Goal: Check status: Check status

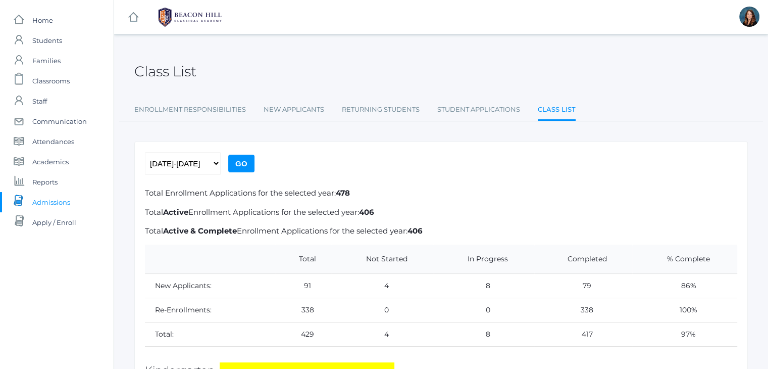
click at [66, 197] on span "Admissions" at bounding box center [51, 202] width 38 height 20
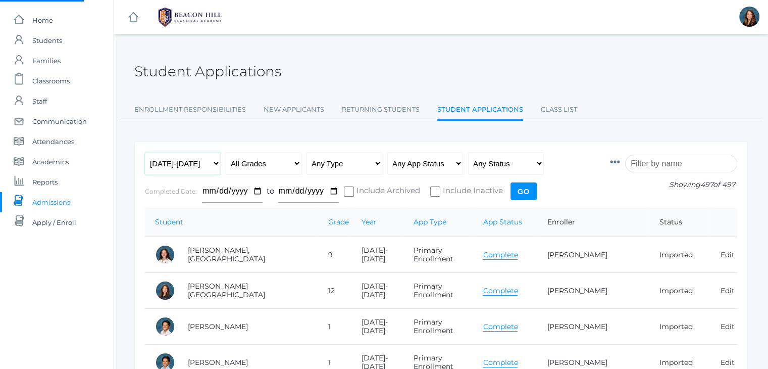
click at [217, 161] on select "Any Year [DATE]-[DATE] [DATE]-[DATE] [DATE]-[DATE] [DATE]-[DATE] [DATE]-[DATE] …" at bounding box center [183, 163] width 76 height 23
click at [206, 234] on th "Student" at bounding box center [231, 222] width 173 height 29
click at [217, 166] on select "Any Year 2019-2020 2020-2021 2021-2022 2022-2023 2023-2024 2024-2025 2025-2026" at bounding box center [183, 163] width 76 height 23
select select "2021-2022"
click at [145, 152] on select "Any Year 2019-2020 2020-2021 2021-2022 2022-2023 2023-2024 2024-2025 2025-2026" at bounding box center [183, 163] width 76 height 23
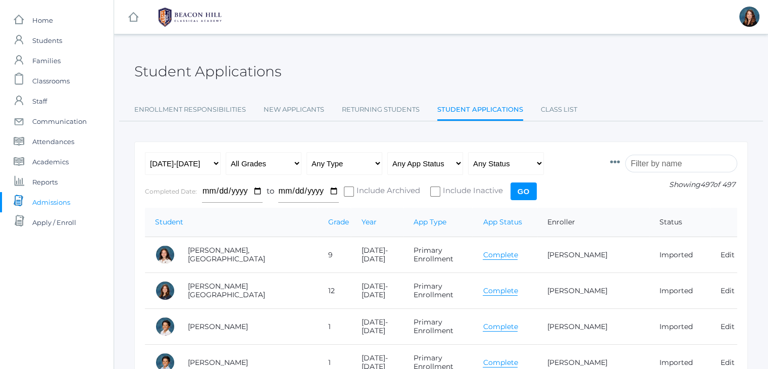
click at [520, 190] on input "Go" at bounding box center [524, 191] width 26 height 18
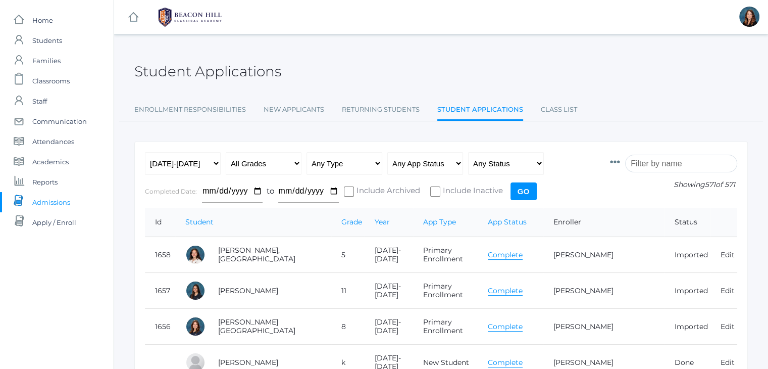
click at [673, 161] on input "search" at bounding box center [681, 164] width 112 height 18
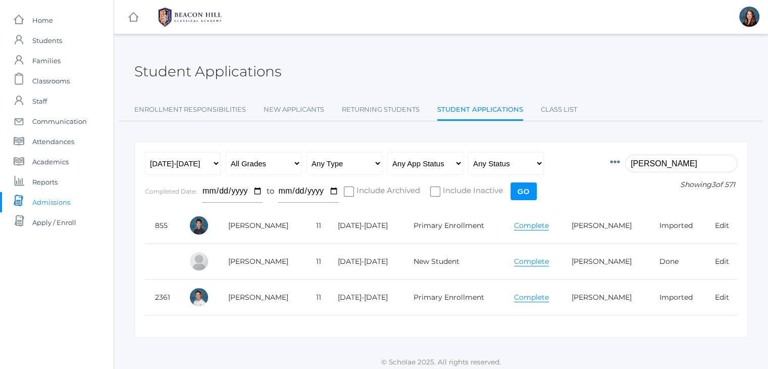
type input "thomas"
click at [215, 168] on select "Any Year 2019-2020 2020-2021 2021-2022 2022-2023 2023-2024 2024-2025 2025-2026" at bounding box center [183, 163] width 76 height 23
select select "[DATE]-[DATE]"
click at [145, 152] on select "Any Year 2019-2020 2020-2021 2021-2022 2022-2023 2023-2024 2024-2025 2025-2026" at bounding box center [183, 163] width 76 height 23
click at [515, 190] on input "Go" at bounding box center [524, 191] width 26 height 18
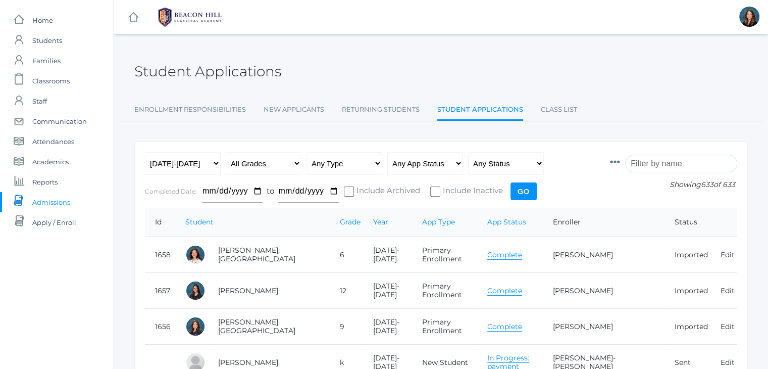
click at [652, 161] on input "search" at bounding box center [681, 164] width 112 height 18
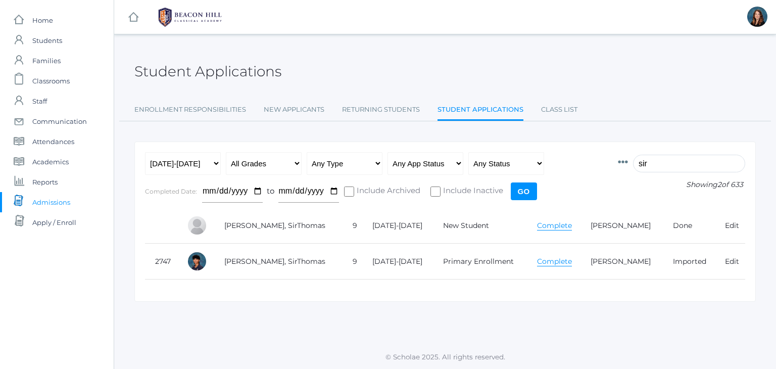
type input "sir"
click at [537, 223] on link "Complete" at bounding box center [554, 226] width 35 height 10
click at [216, 161] on select "Any Year 2019-2020 2020-2021 2021-2022 2022-2023 2023-2024 2024-2025 2025-2026" at bounding box center [183, 163] width 76 height 23
select select "2025-2026"
click at [145, 152] on select "Any Year 2019-2020 2020-2021 2021-2022 2022-2023 2023-2024 2024-2025 2025-2026" at bounding box center [183, 163] width 76 height 23
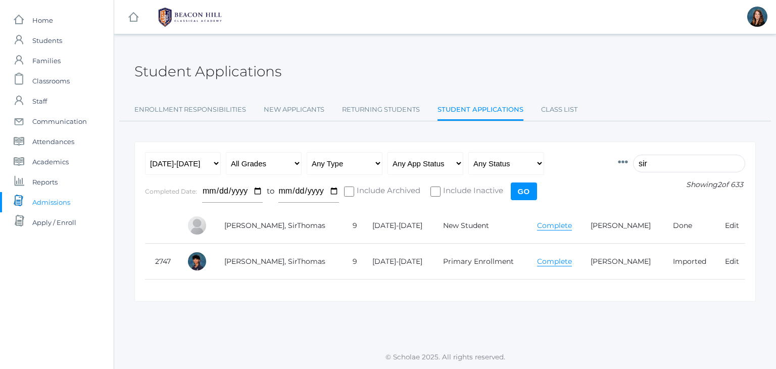
click at [518, 190] on input "Go" at bounding box center [524, 191] width 26 height 18
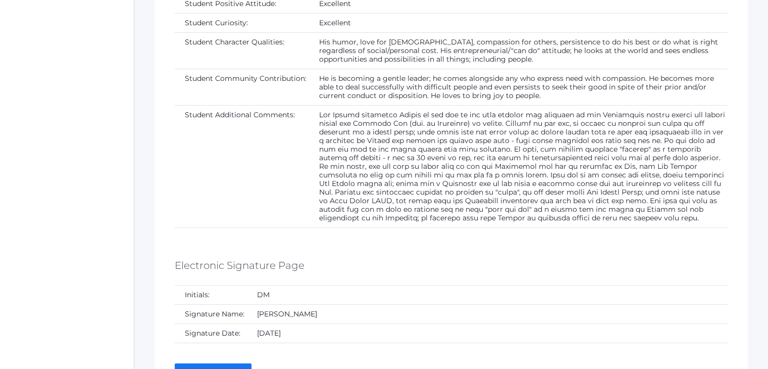
scroll to position [3183, 0]
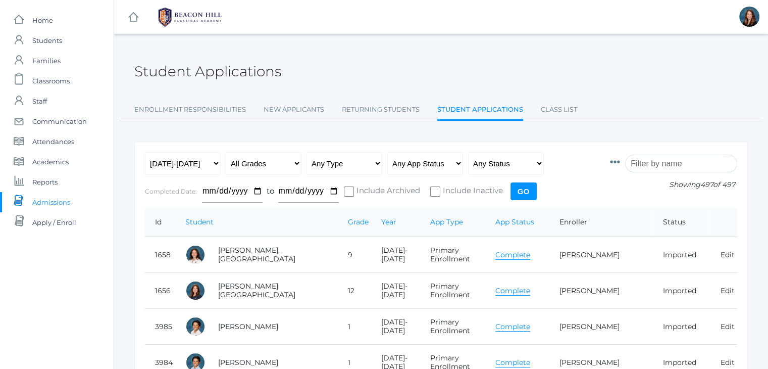
click at [664, 164] on input "search" at bounding box center [681, 164] width 112 height 18
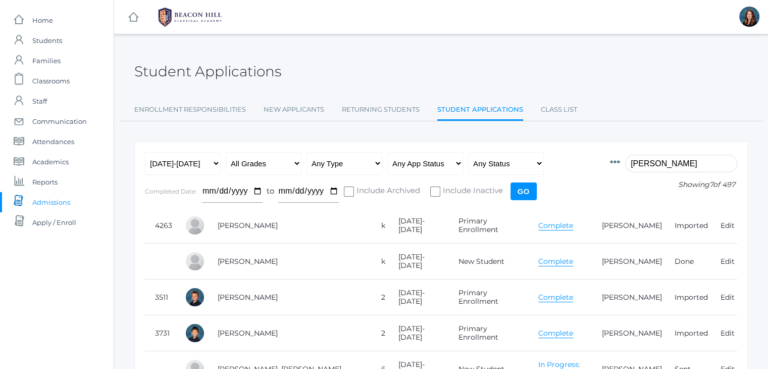
scroll to position [155, 0]
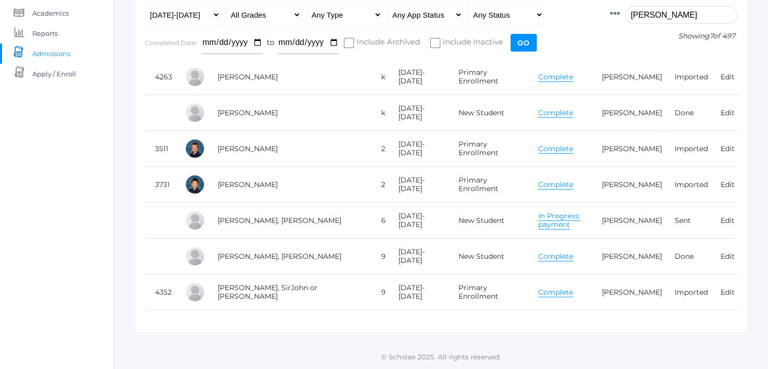
type input "[PERSON_NAME]"
click at [538, 252] on link "Complete" at bounding box center [555, 257] width 35 height 10
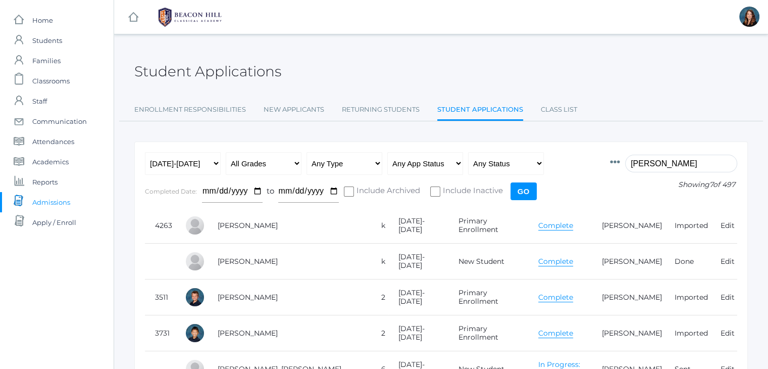
click at [651, 160] on input "[PERSON_NAME]" at bounding box center [681, 164] width 112 height 18
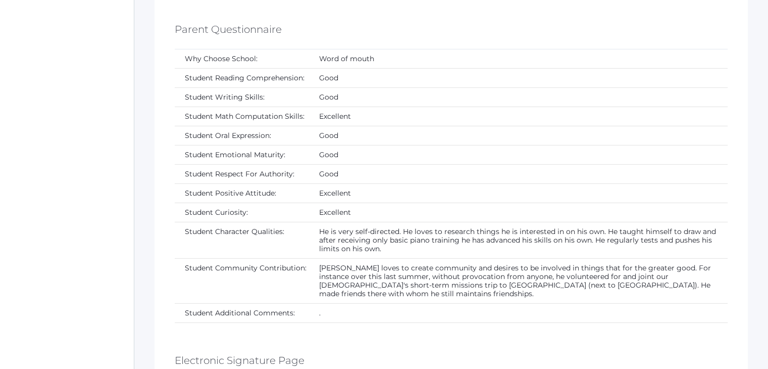
scroll to position [3017, 0]
